Goal: Task Accomplishment & Management: Complete application form

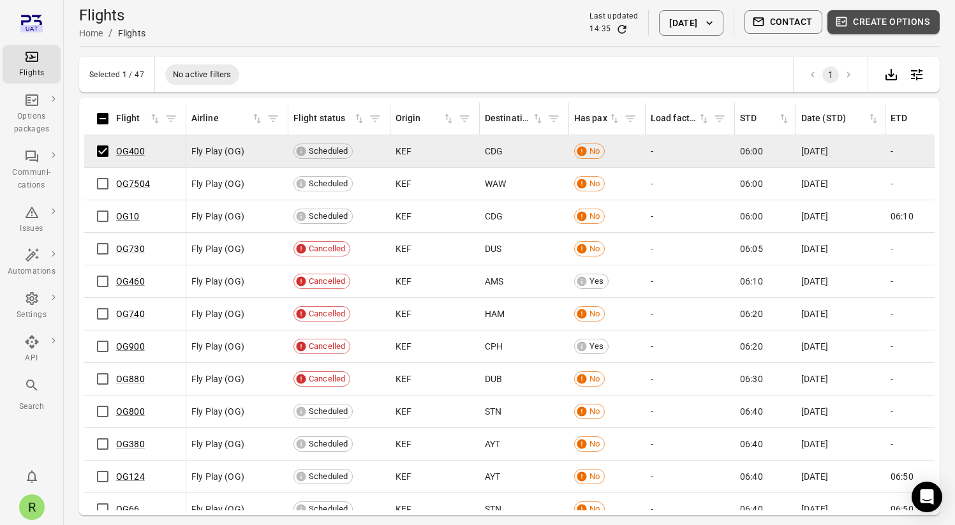
click at [897, 29] on button "Create options" at bounding box center [884, 22] width 112 height 24
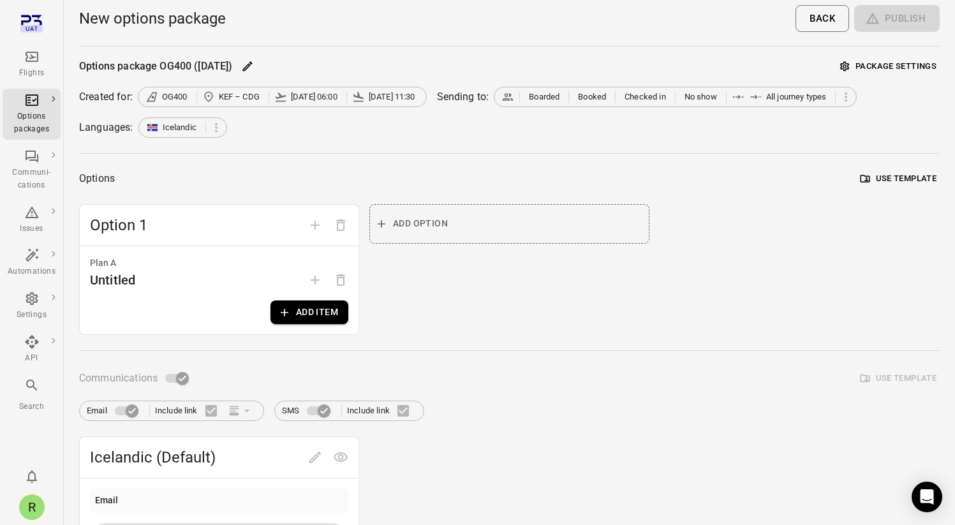
click at [887, 71] on button "Package settings" at bounding box center [888, 67] width 103 height 20
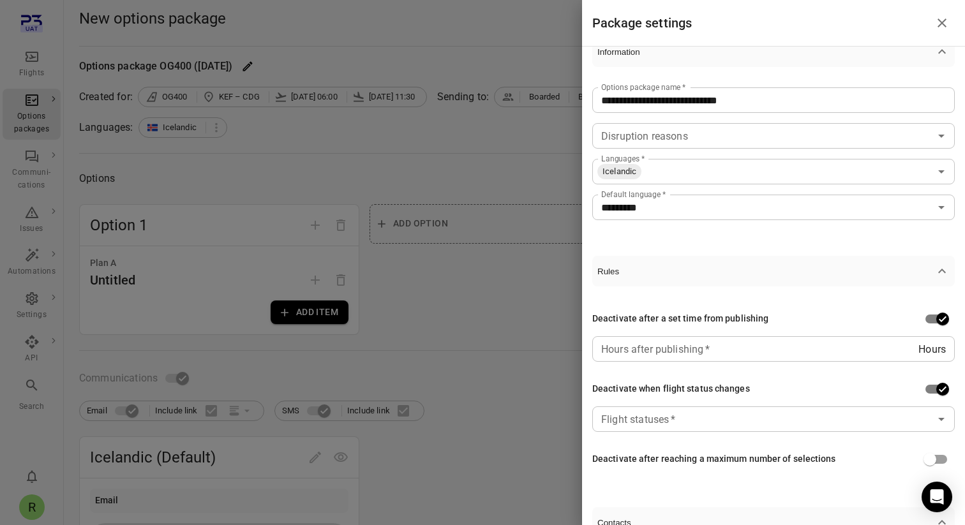
scroll to position [56, 0]
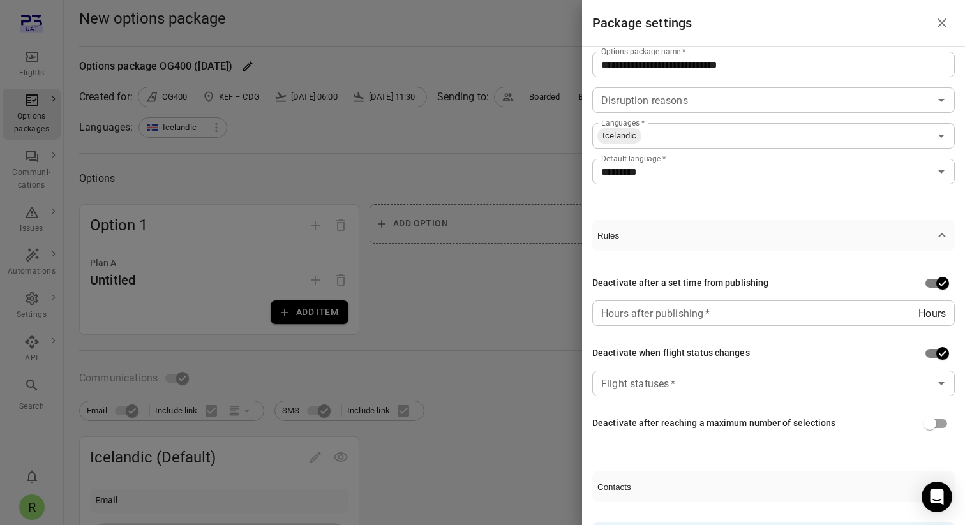
click at [707, 322] on input "Hours after publishing   *" at bounding box center [755, 314] width 326 height 26
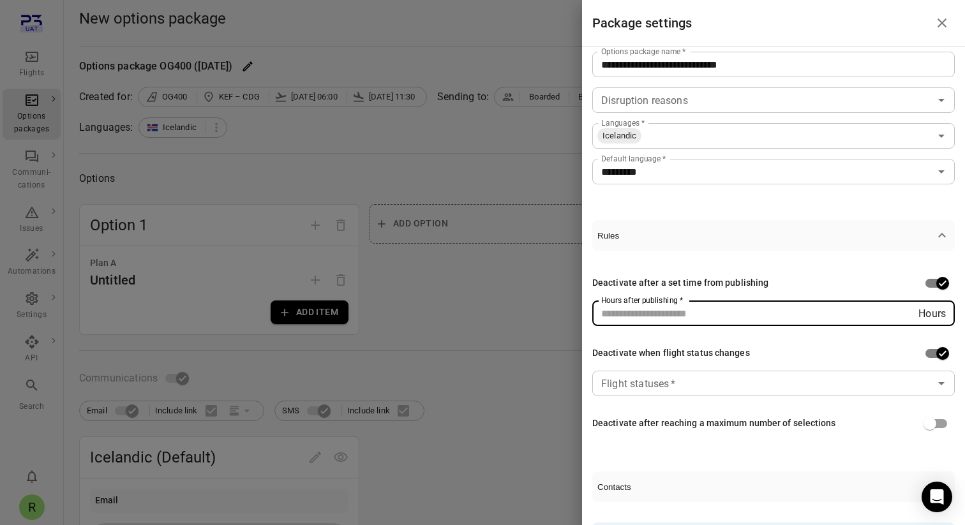
click at [668, 320] on input "Hours after publishing   *" at bounding box center [755, 314] width 326 height 26
type input "*"
click at [645, 387] on input "Flight statuses   *" at bounding box center [763, 384] width 334 height 18
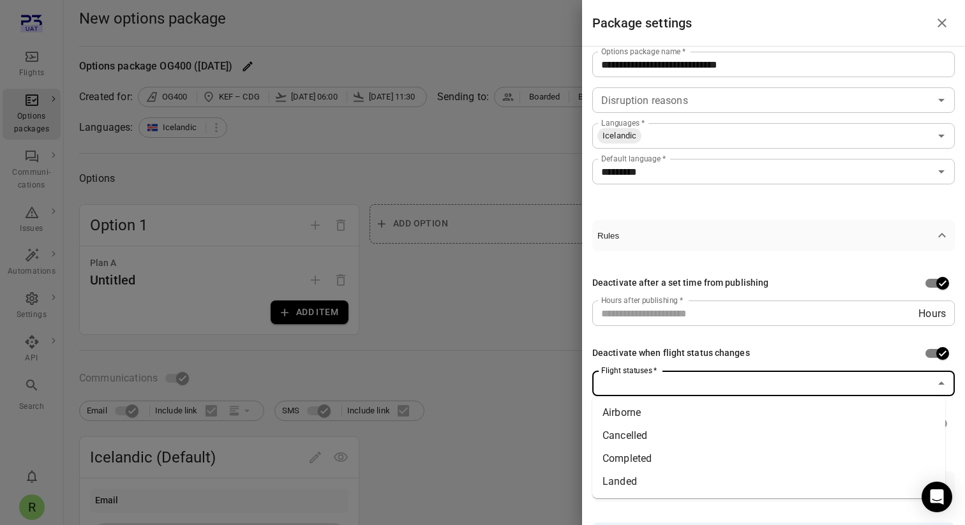
type input "*"
click at [673, 445] on div "Deactivate after a set time from publishing Hours after publishing   * * Hours …" at bounding box center [773, 353] width 362 height 205
click at [673, 391] on input "Flight statuses   *" at bounding box center [763, 384] width 334 height 18
type input "*"
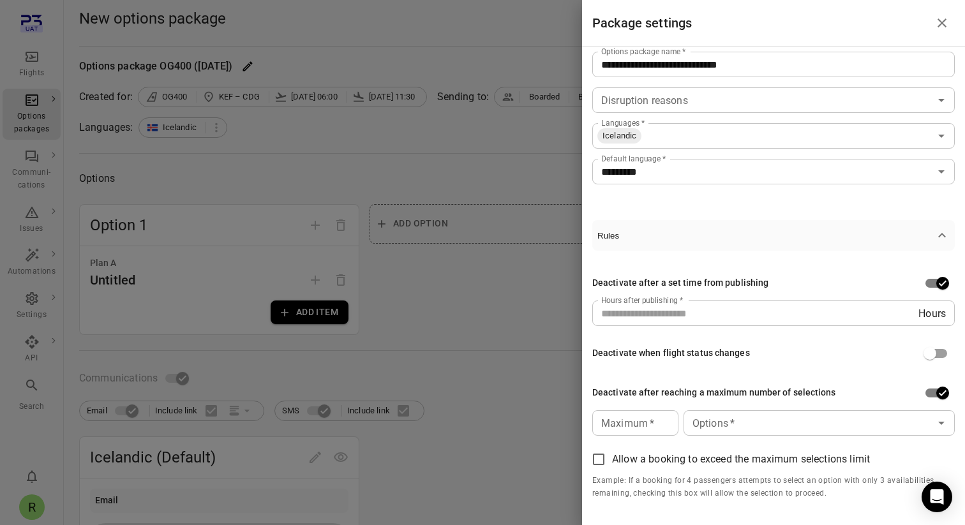
click at [623, 426] on input "Maximum   *" at bounding box center [635, 423] width 86 height 26
click at [759, 433] on div "Options   *" at bounding box center [818, 423] width 271 height 26
type input "*"
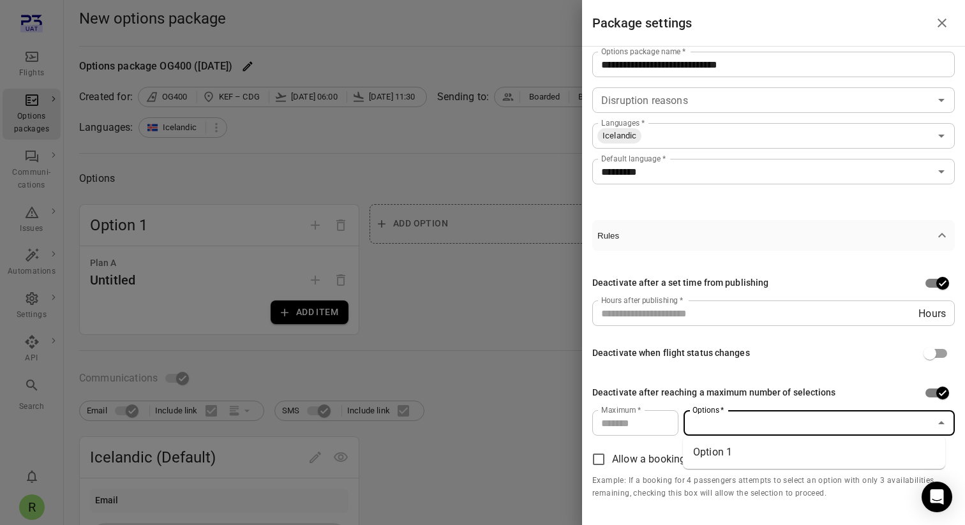
click at [649, 456] on span "Allow a booking to exceed the maximum selections limit" at bounding box center [741, 459] width 258 height 15
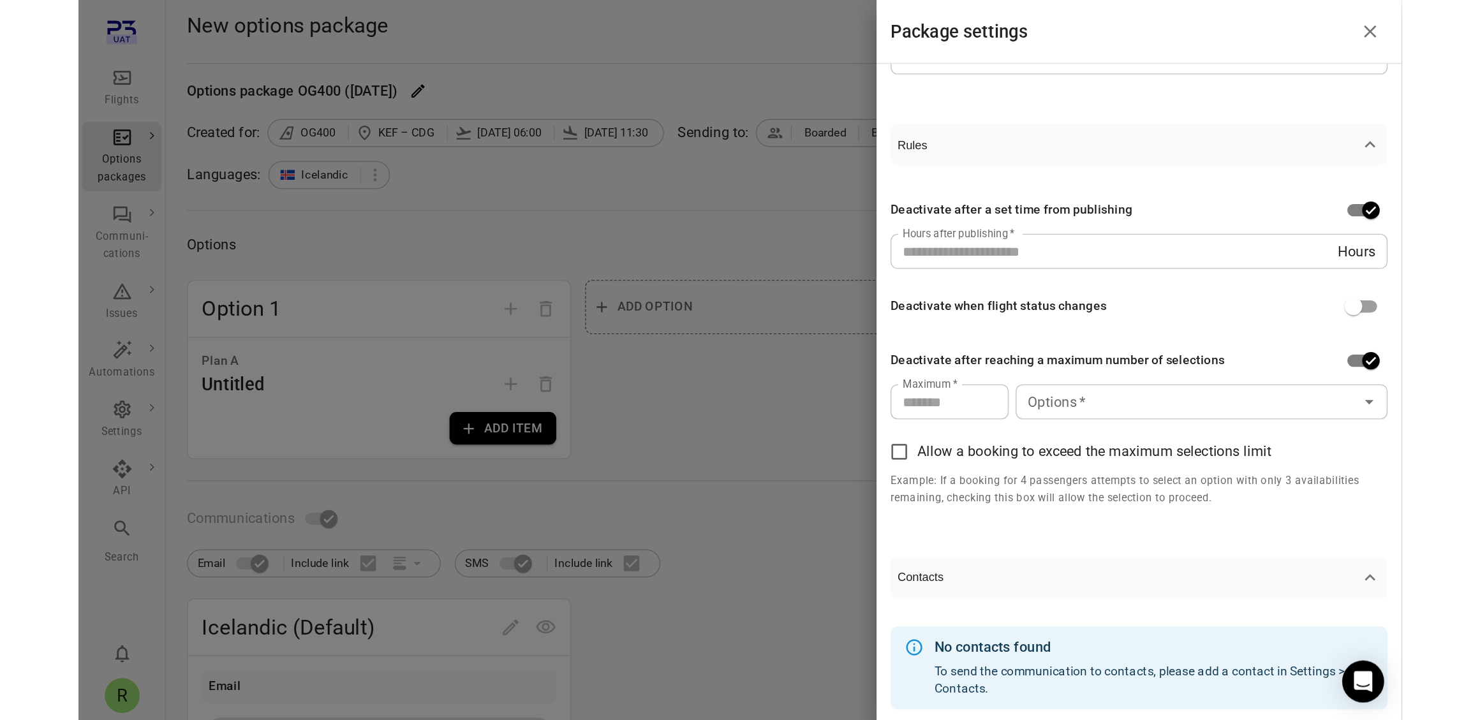
scroll to position [191, 0]
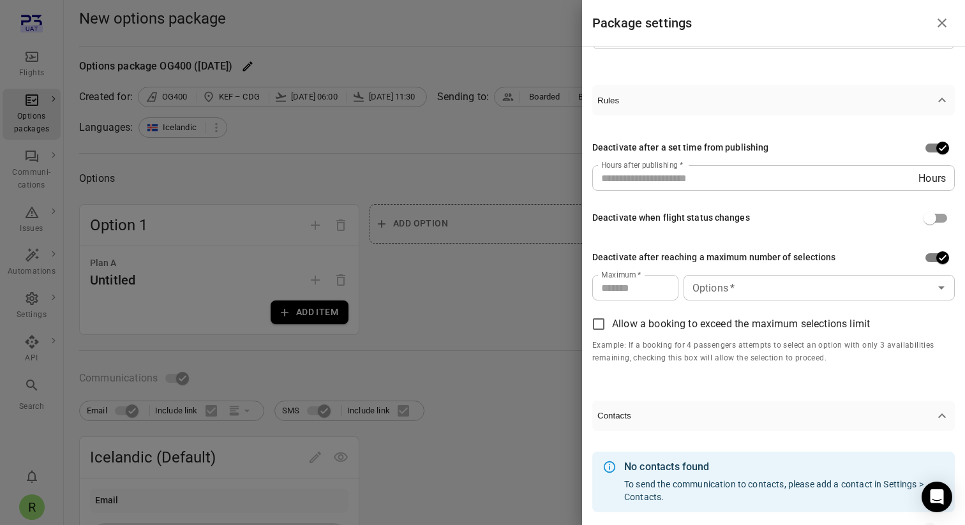
click at [633, 195] on div "Deactivate after a set time from publishing Hours after publishing   * * Hours …" at bounding box center [773, 251] width 362 height 270
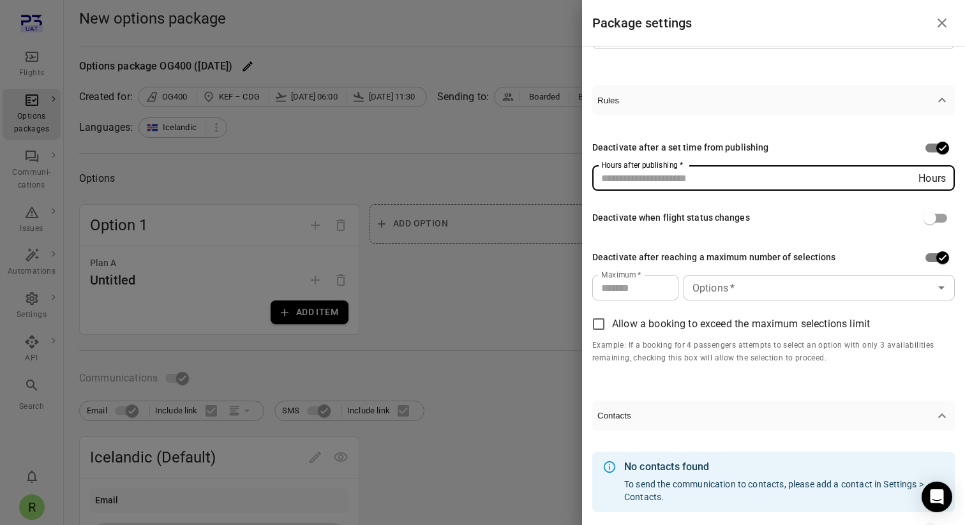
click at [634, 183] on input "*" at bounding box center [755, 178] width 326 height 26
click at [906, 177] on input "*" at bounding box center [755, 178] width 326 height 26
click at [905, 175] on input "*" at bounding box center [755, 178] width 326 height 26
click at [906, 181] on input "*" at bounding box center [755, 178] width 326 height 26
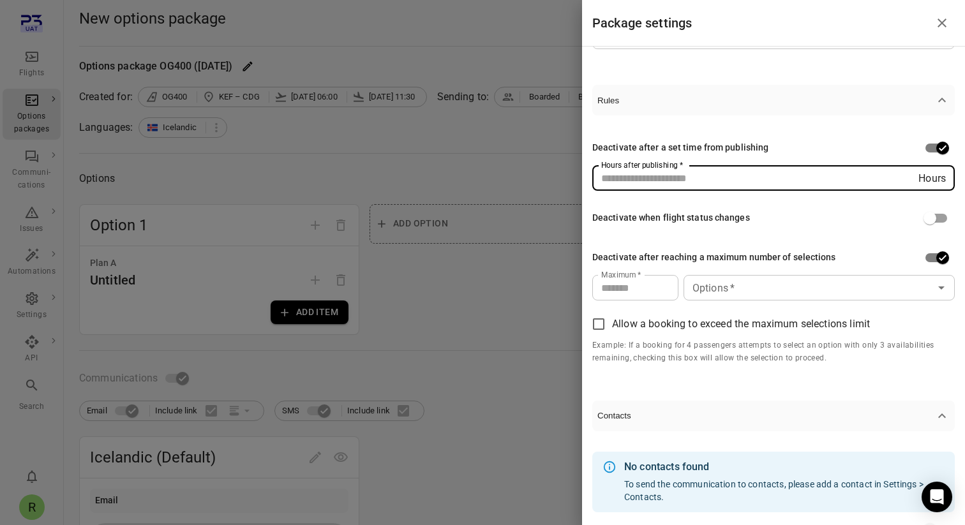
click at [905, 173] on input "*" at bounding box center [755, 178] width 326 height 26
click at [905, 181] on input "*" at bounding box center [755, 178] width 326 height 26
click at [905, 181] on input "**" at bounding box center [755, 178] width 326 height 26
click at [902, 175] on input "*" at bounding box center [755, 178] width 326 height 26
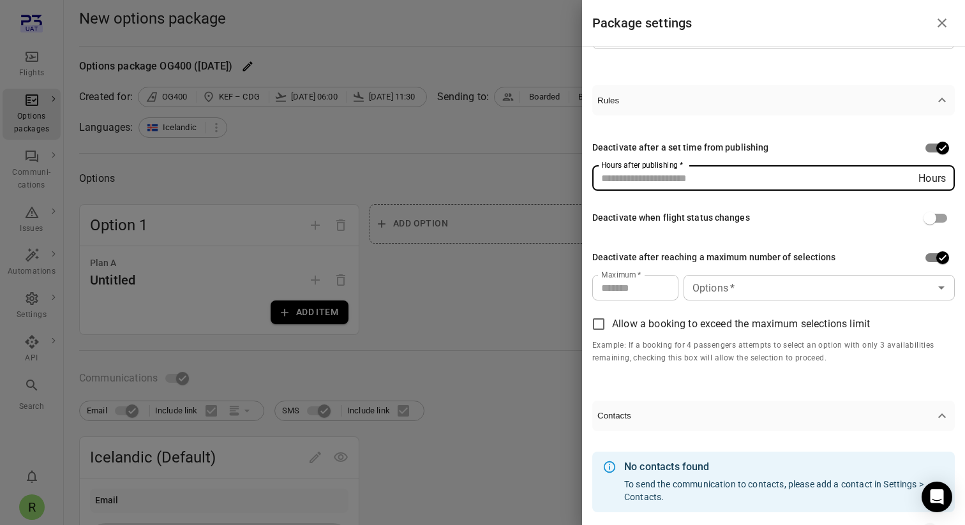
click at [902, 175] on input "*" at bounding box center [755, 178] width 326 height 26
click at [902, 183] on input "*" at bounding box center [755, 178] width 326 height 26
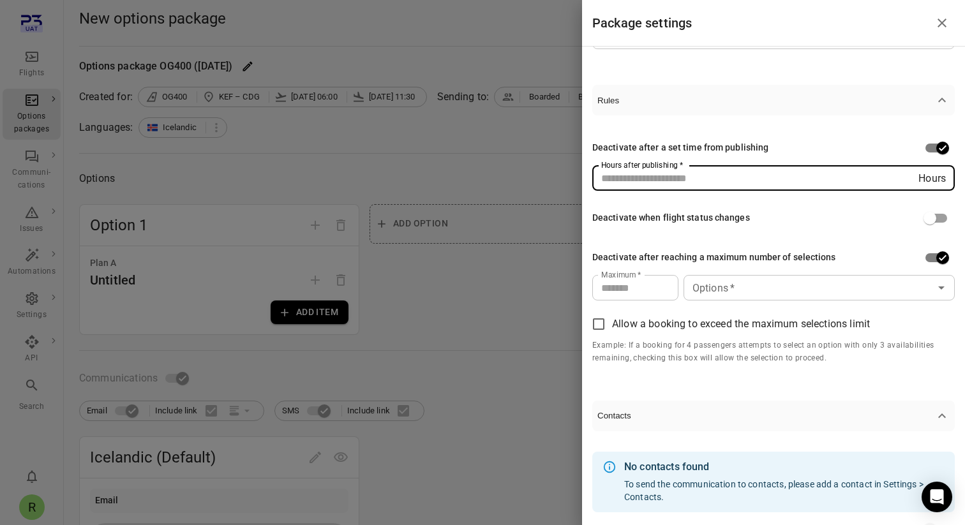
click at [902, 183] on input "*" at bounding box center [755, 178] width 326 height 26
click at [906, 181] on input "**" at bounding box center [755, 178] width 326 height 26
click at [904, 172] on input "*" at bounding box center [755, 178] width 326 height 26
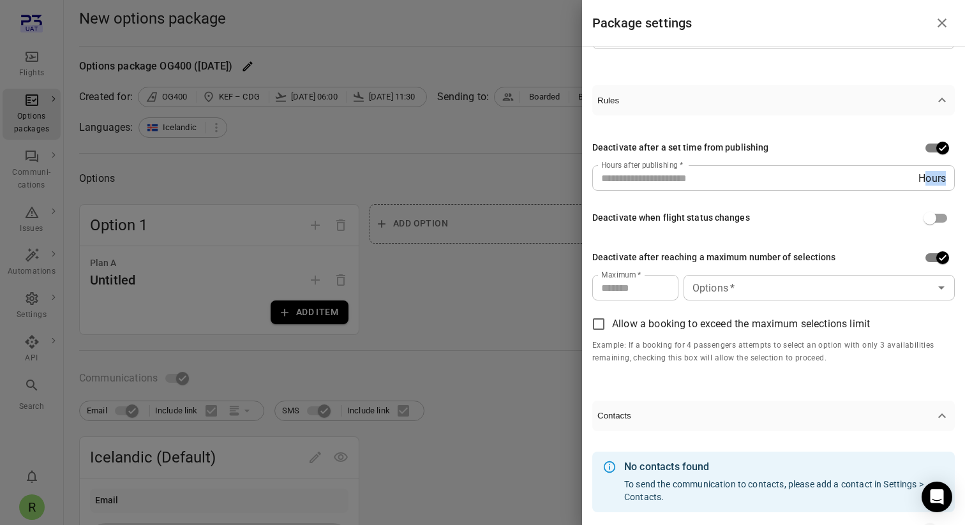
drag, startPoint x: 916, startPoint y: 180, endPoint x: 942, endPoint y: 188, distance: 27.3
click at [942, 188] on div "* Hours Hours after publishing   *" at bounding box center [773, 178] width 362 height 26
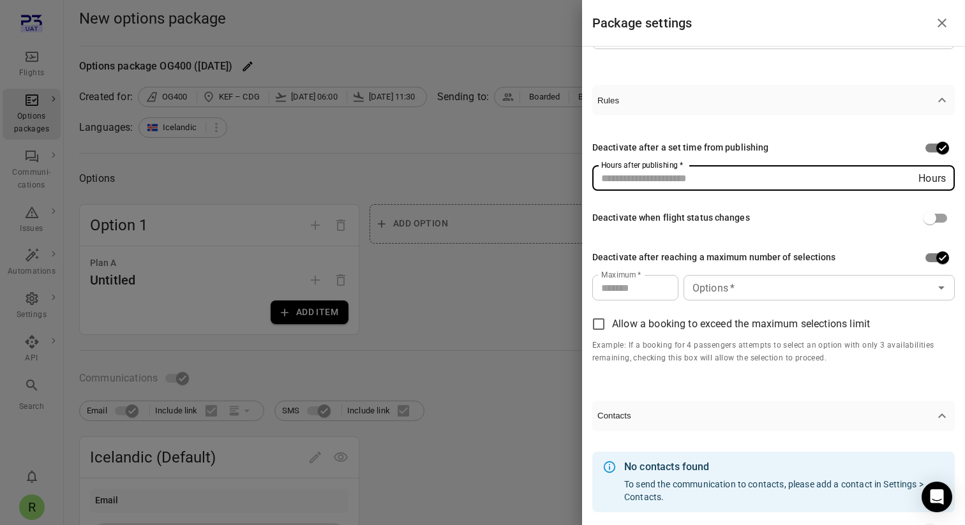
click at [795, 186] on input "*" at bounding box center [755, 178] width 326 height 26
click at [903, 183] on input "**" at bounding box center [755, 178] width 326 height 26
drag, startPoint x: 902, startPoint y: 172, endPoint x: 905, endPoint y: 180, distance: 8.7
click at [902, 172] on input "*" at bounding box center [755, 178] width 326 height 26
click at [907, 185] on input "*" at bounding box center [755, 178] width 326 height 26
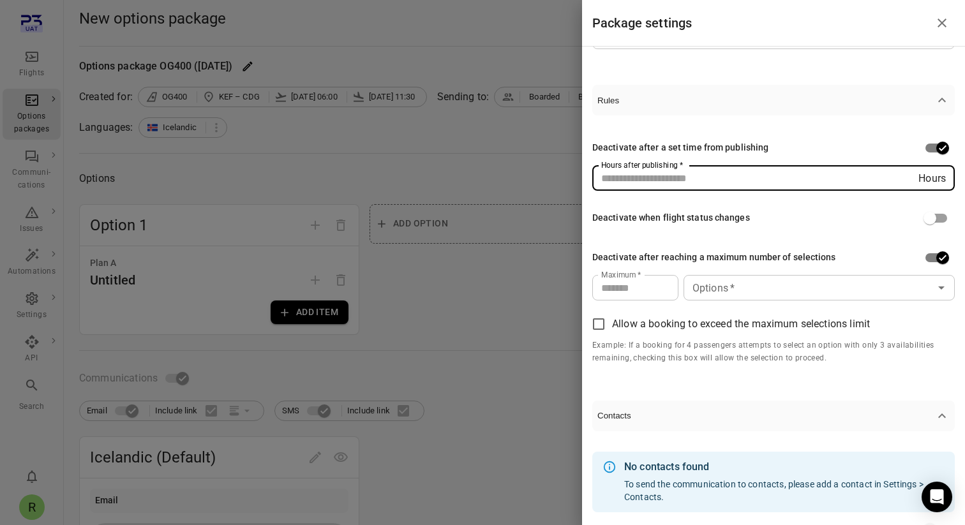
click at [907, 185] on input "*" at bounding box center [755, 178] width 326 height 26
click at [904, 172] on input "*" at bounding box center [755, 178] width 326 height 26
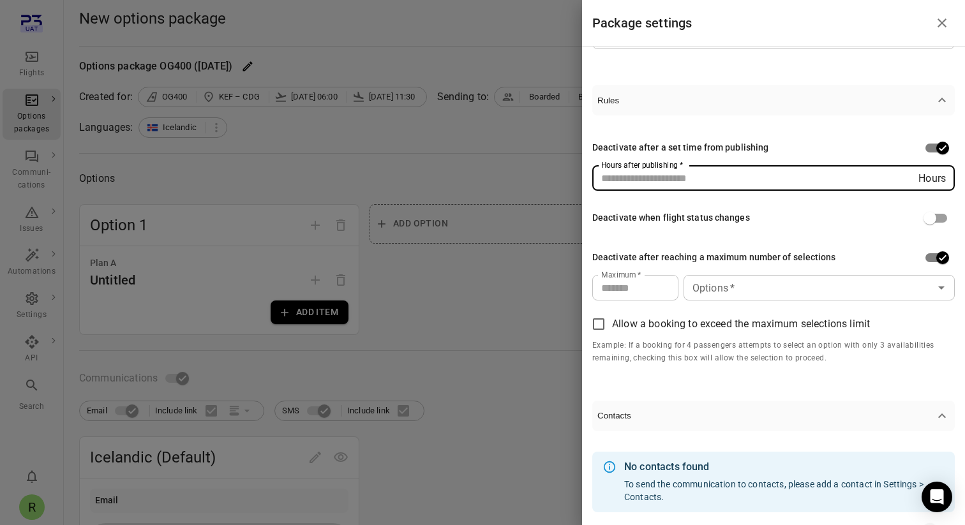
click at [904, 174] on input "*" at bounding box center [755, 178] width 326 height 26
click at [898, 185] on input "*" at bounding box center [755, 178] width 326 height 26
click at [900, 183] on input "*" at bounding box center [755, 178] width 326 height 26
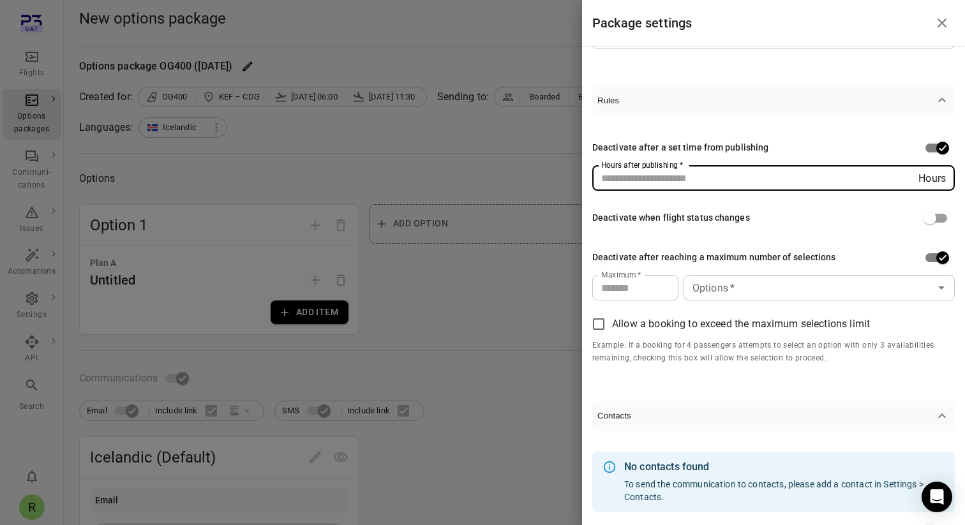
click at [900, 183] on input "*" at bounding box center [755, 178] width 326 height 26
click at [900, 183] on input "**" at bounding box center [755, 178] width 326 height 26
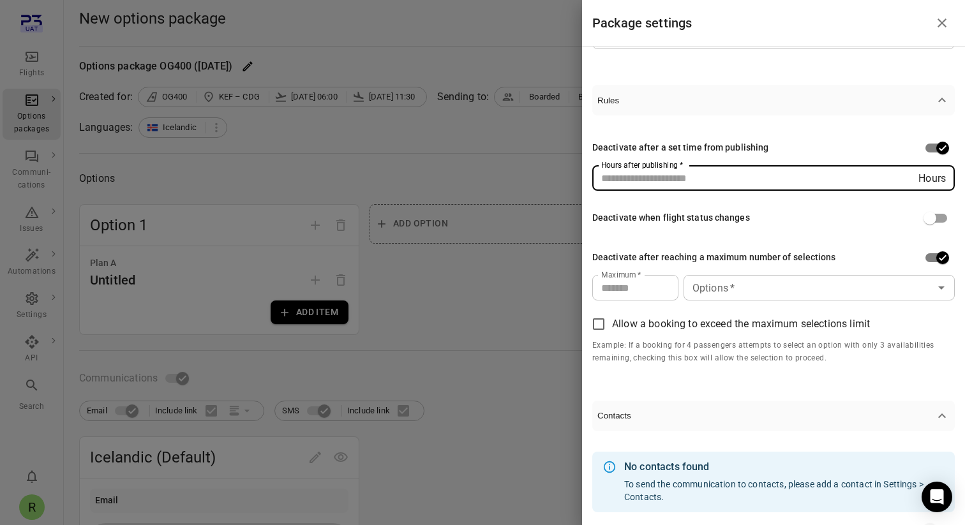
drag, startPoint x: 902, startPoint y: 173, endPoint x: 902, endPoint y: 181, distance: 7.7
click at [902, 174] on input "*" at bounding box center [755, 178] width 326 height 26
click at [902, 182] on input "**" at bounding box center [755, 178] width 326 height 26
click at [902, 170] on input "*" at bounding box center [755, 178] width 326 height 26
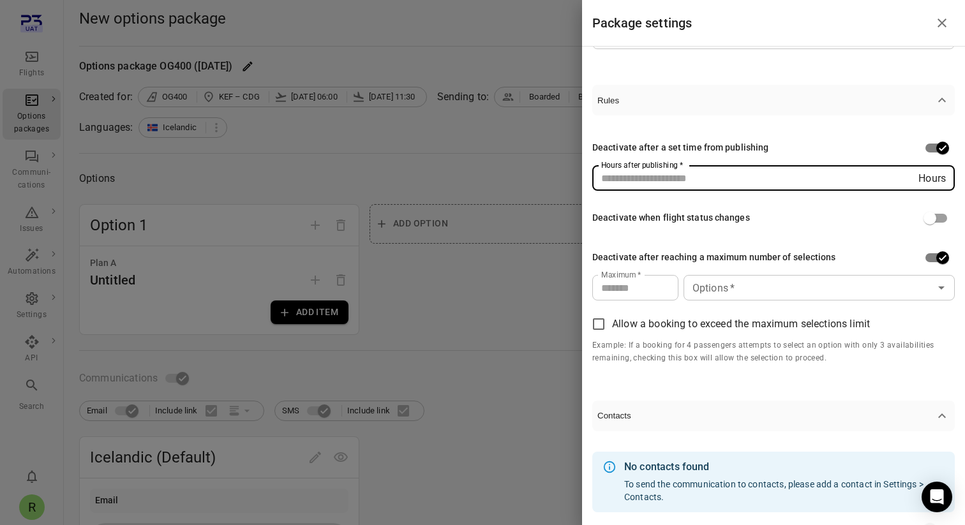
click at [902, 170] on input "*" at bounding box center [755, 178] width 326 height 26
click at [906, 181] on input "*" at bounding box center [755, 178] width 326 height 26
click at [906, 181] on input "**" at bounding box center [755, 178] width 326 height 26
click at [904, 181] on input "**" at bounding box center [755, 178] width 326 height 26
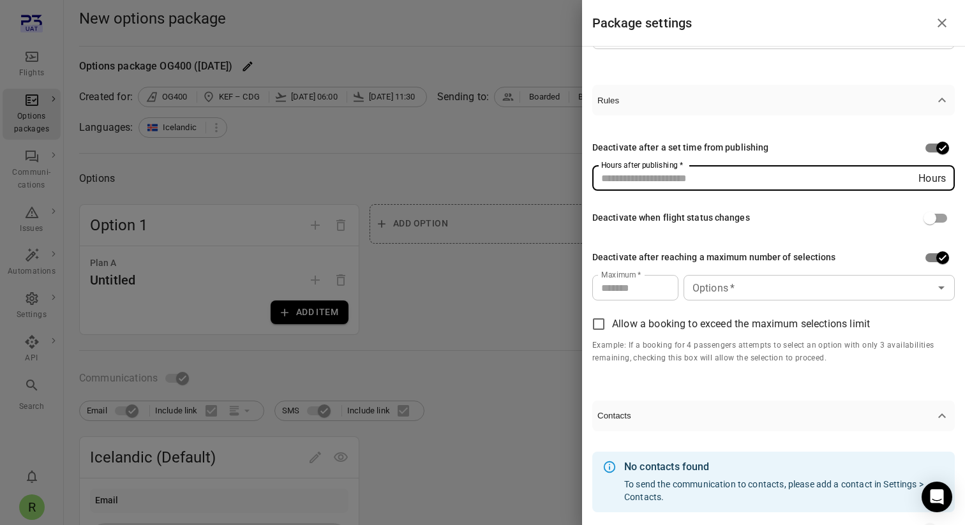
click at [905, 174] on input "**" at bounding box center [755, 178] width 326 height 26
click at [905, 174] on input "*" at bounding box center [755, 178] width 326 height 26
type input "*"
click at [905, 184] on input "*" at bounding box center [755, 178] width 326 height 26
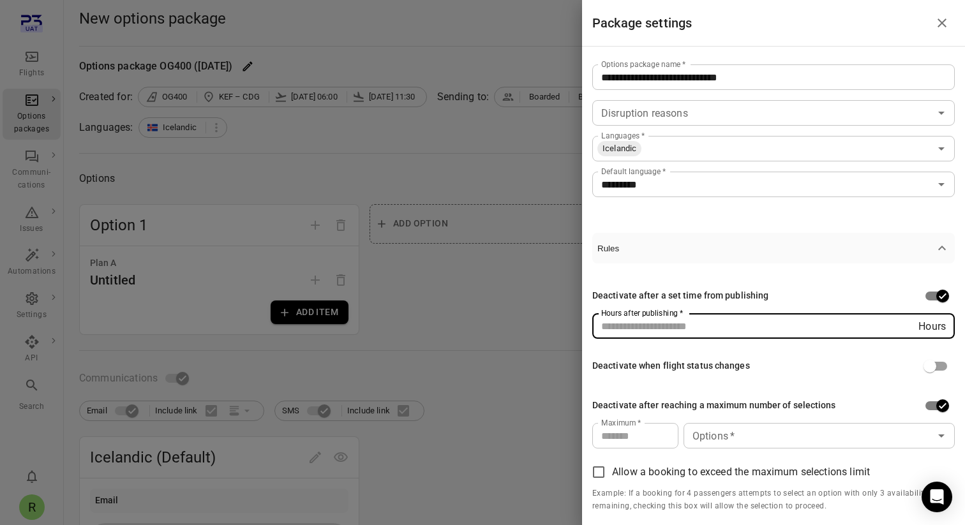
scroll to position [144, 0]
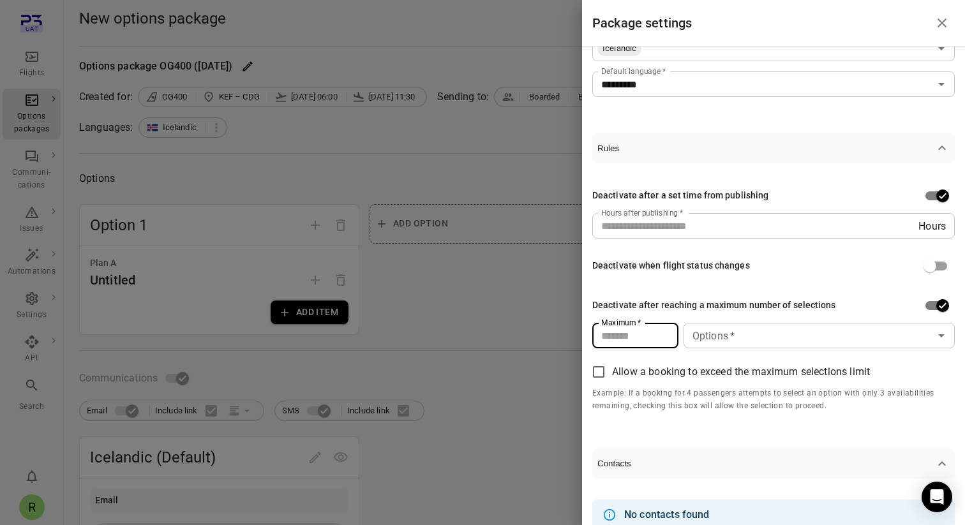
click at [637, 331] on input "*" at bounding box center [635, 336] width 86 height 26
drag, startPoint x: 637, startPoint y: 341, endPoint x: 666, endPoint y: 337, distance: 28.4
click at [638, 341] on input "*" at bounding box center [635, 336] width 86 height 26
click at [667, 332] on input "*" at bounding box center [635, 336] width 86 height 26
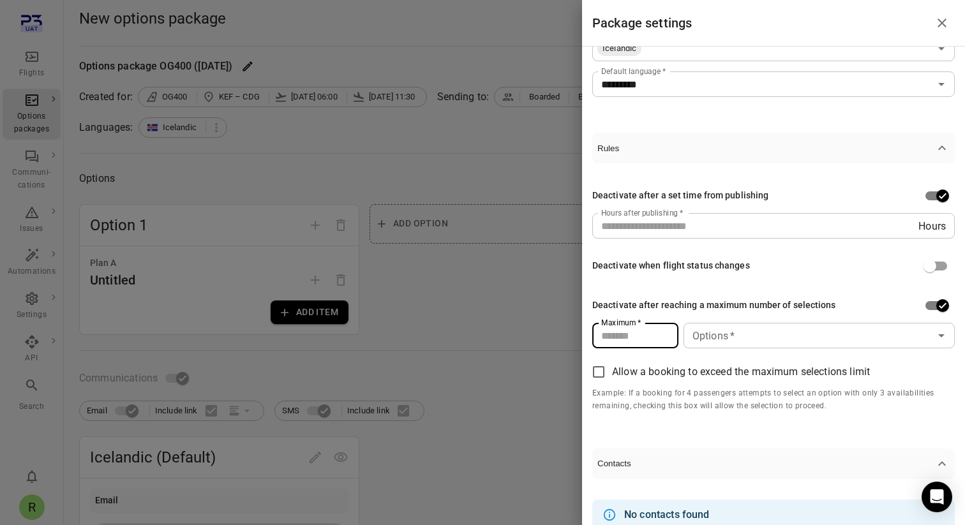
click at [667, 332] on input "*" at bounding box center [635, 336] width 86 height 26
click at [669, 339] on input "*" at bounding box center [635, 336] width 86 height 26
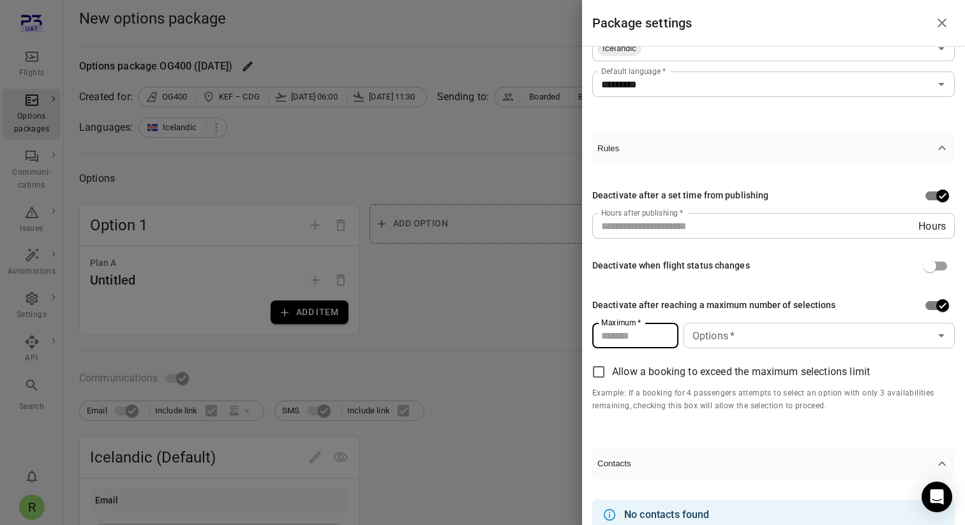
click at [669, 339] on input "*" at bounding box center [635, 336] width 86 height 26
click at [662, 339] on input "*" at bounding box center [635, 336] width 86 height 26
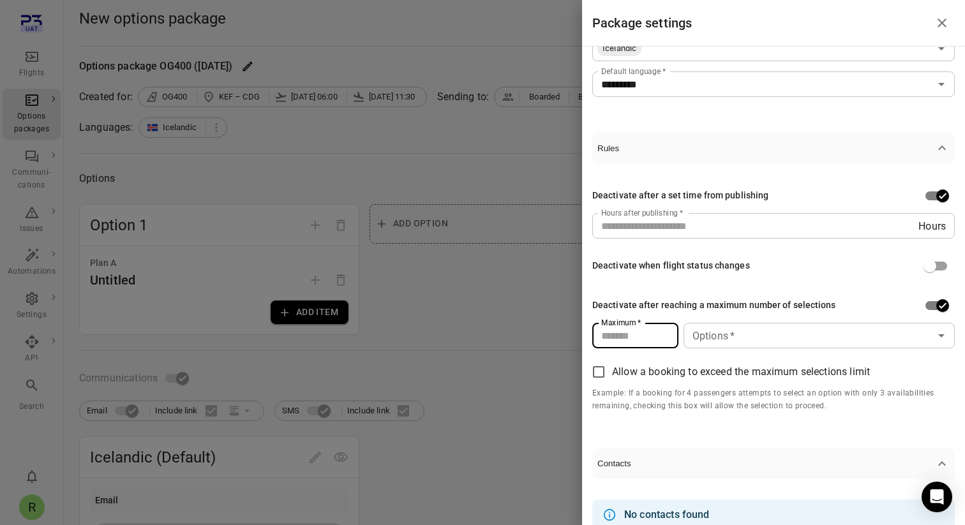
click at [662, 339] on input "*" at bounding box center [635, 336] width 86 height 26
click at [662, 340] on input "*" at bounding box center [635, 336] width 86 height 26
click at [662, 340] on input "**" at bounding box center [635, 336] width 86 height 26
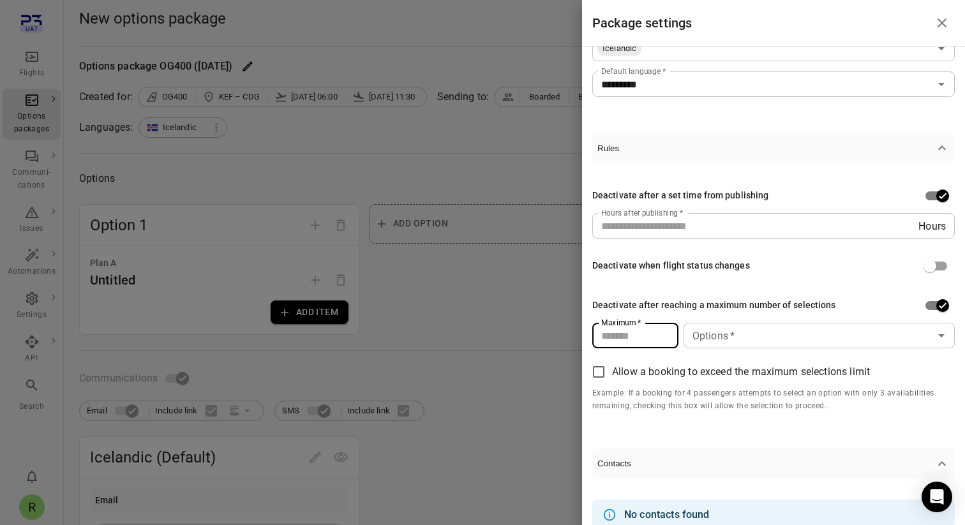
click at [663, 340] on input "**" at bounding box center [635, 336] width 86 height 26
click at [664, 332] on input "**" at bounding box center [635, 336] width 86 height 26
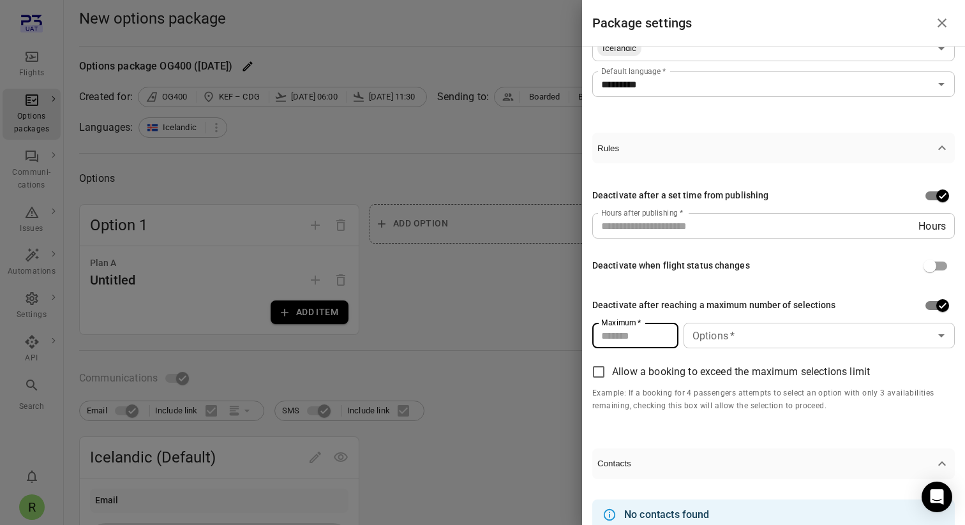
type input "*"
click at [664, 332] on input "*" at bounding box center [635, 336] width 86 height 26
click at [921, 226] on div "* Hours Hours after publishing   *" at bounding box center [773, 226] width 362 height 26
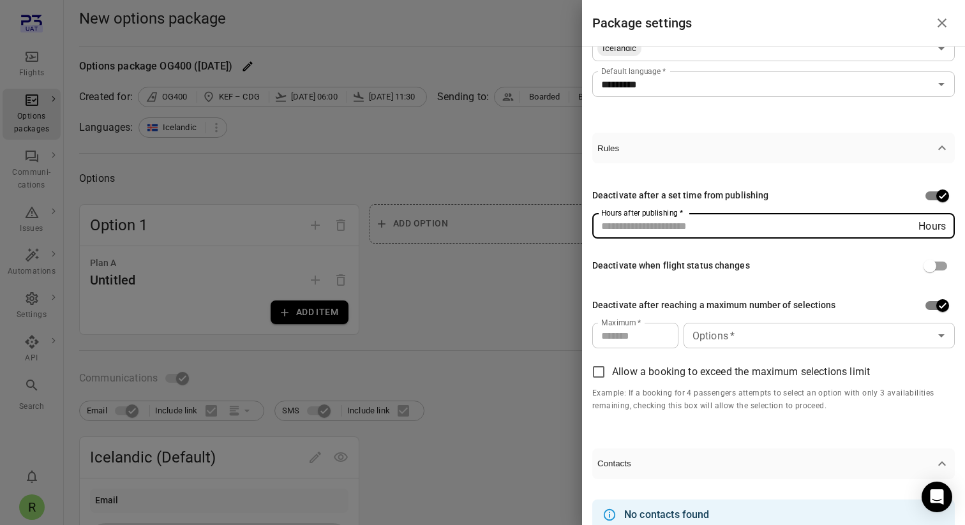
click at [906, 224] on input "*" at bounding box center [755, 226] width 326 height 26
click at [904, 223] on input "*" at bounding box center [755, 226] width 326 height 26
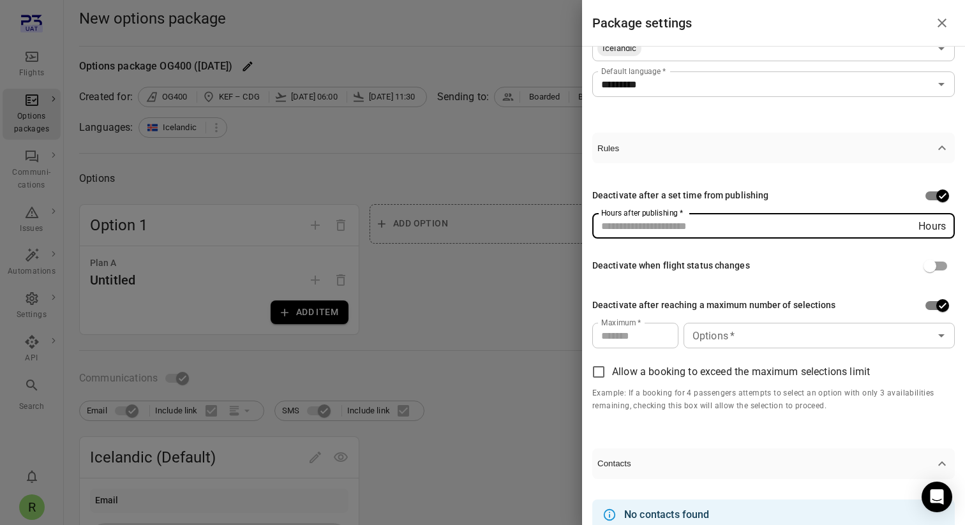
click at [904, 223] on input "*" at bounding box center [755, 226] width 326 height 26
type input "***"
click at [904, 223] on input "***" at bounding box center [755, 226] width 326 height 26
click at [804, 229] on input "***" at bounding box center [755, 226] width 326 height 26
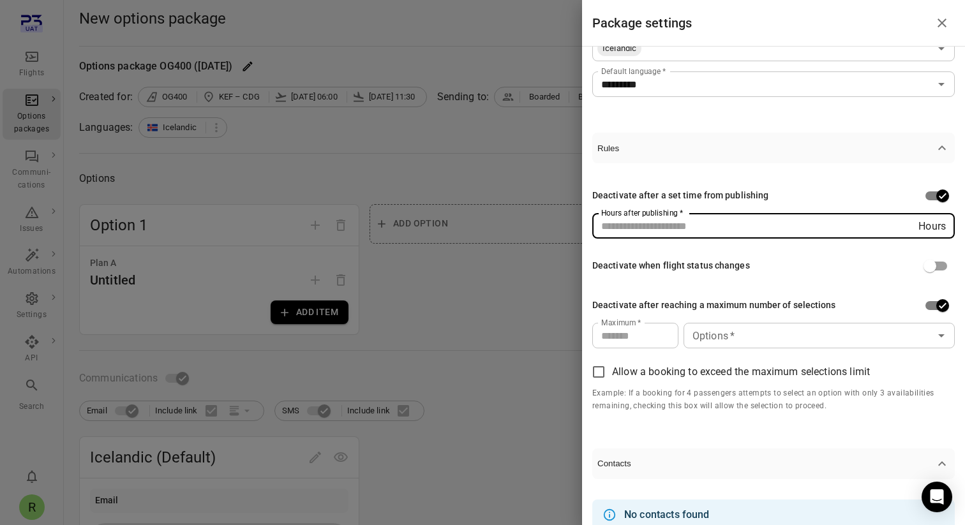
click at [804, 229] on input "***" at bounding box center [755, 226] width 326 height 26
